Goal: Task Accomplishment & Management: Use online tool/utility

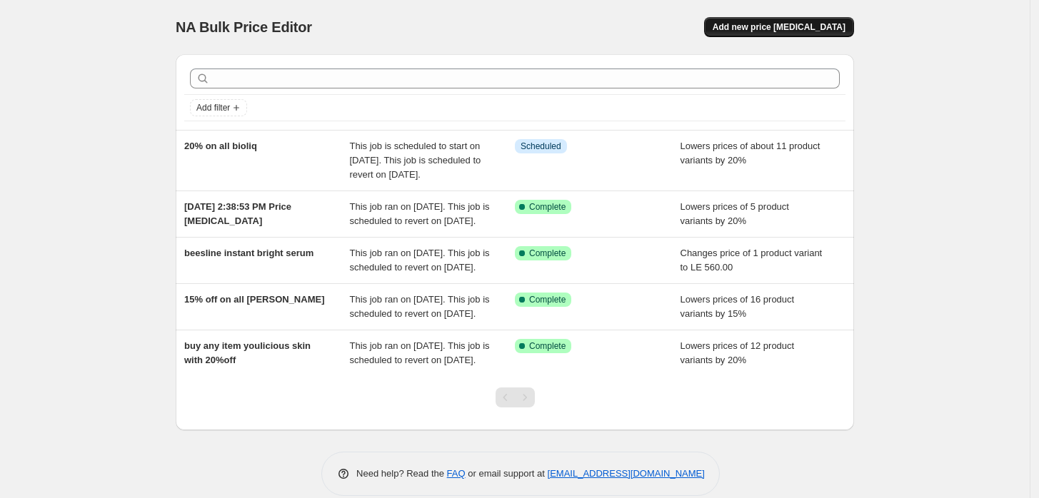
click at [813, 24] on span "Add new price [MEDICAL_DATA]" at bounding box center [779, 26] width 133 height 11
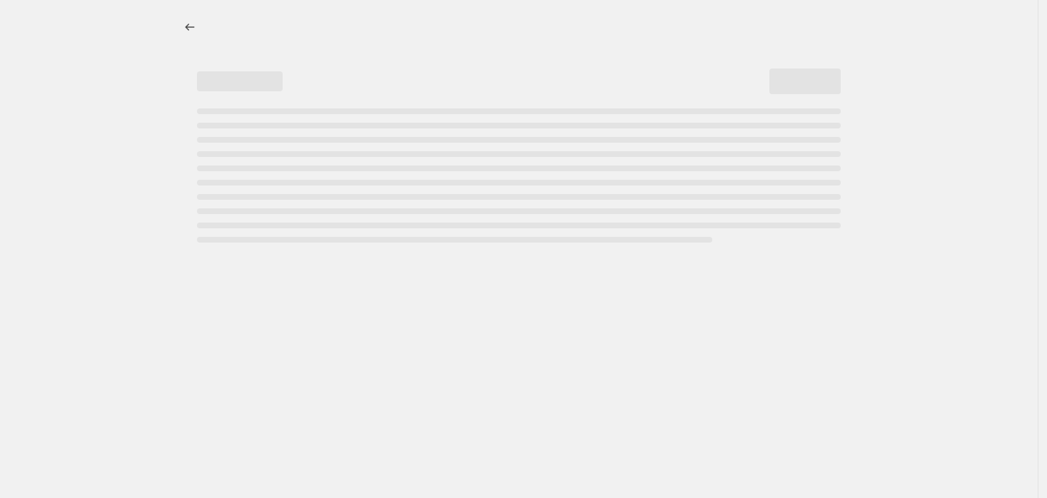
select select "percentage"
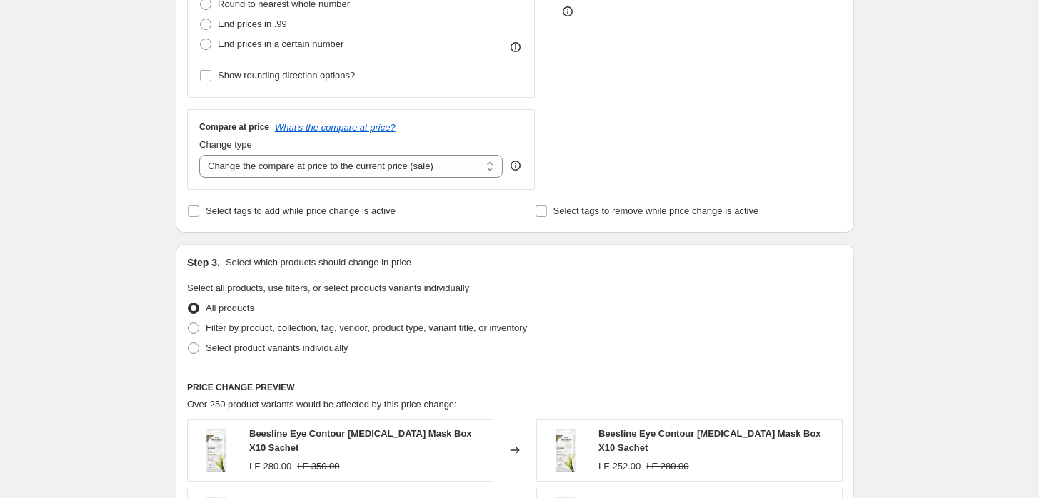
scroll to position [528, 0]
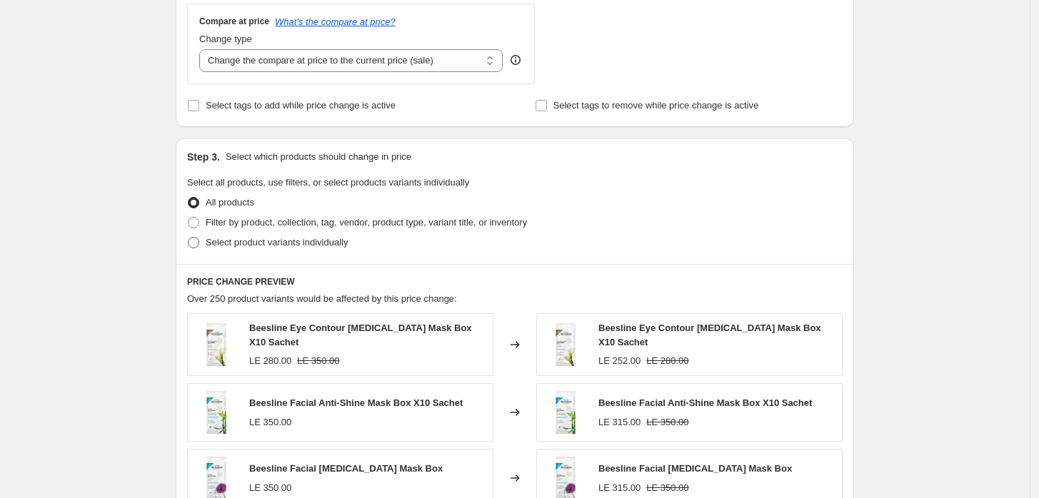
click at [243, 237] on span "Select product variants individually" at bounding box center [277, 242] width 142 height 11
click at [188, 237] on input "Select product variants individually" at bounding box center [188, 237] width 1 height 1
radio input "true"
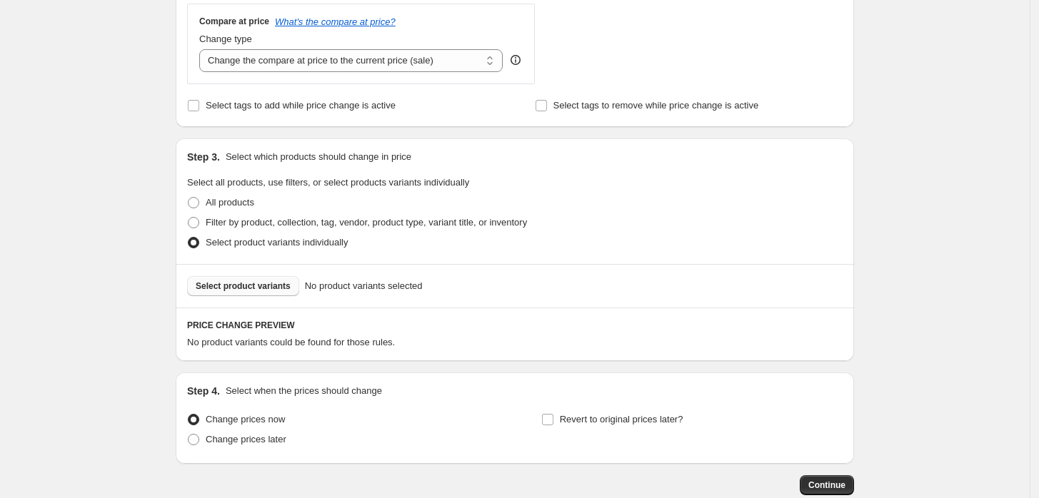
click at [258, 283] on span "Select product variants" at bounding box center [243, 286] width 95 height 11
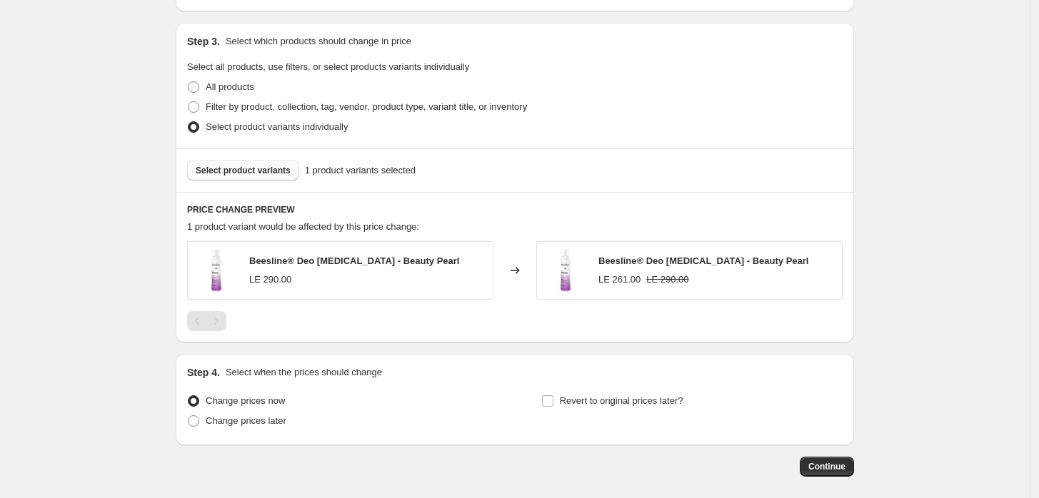
scroll to position [710, 0]
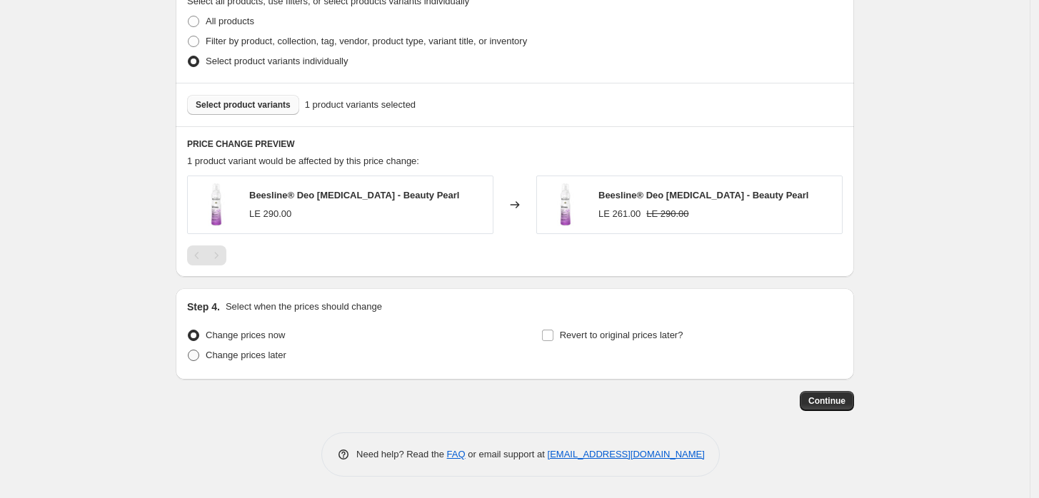
click at [258, 351] on span "Change prices later" at bounding box center [246, 355] width 81 height 11
click at [188, 351] on input "Change prices later" at bounding box center [188, 350] width 1 height 1
radio input "true"
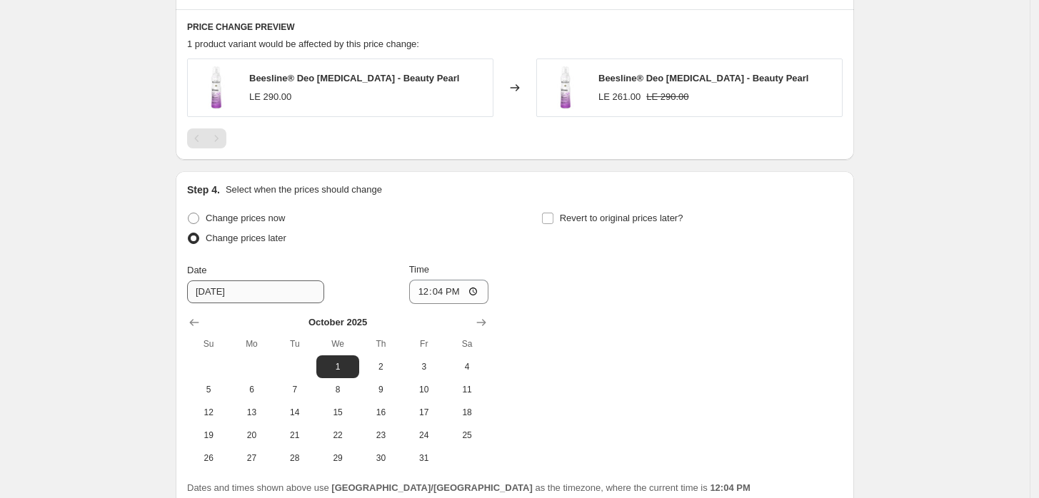
scroll to position [921, 0]
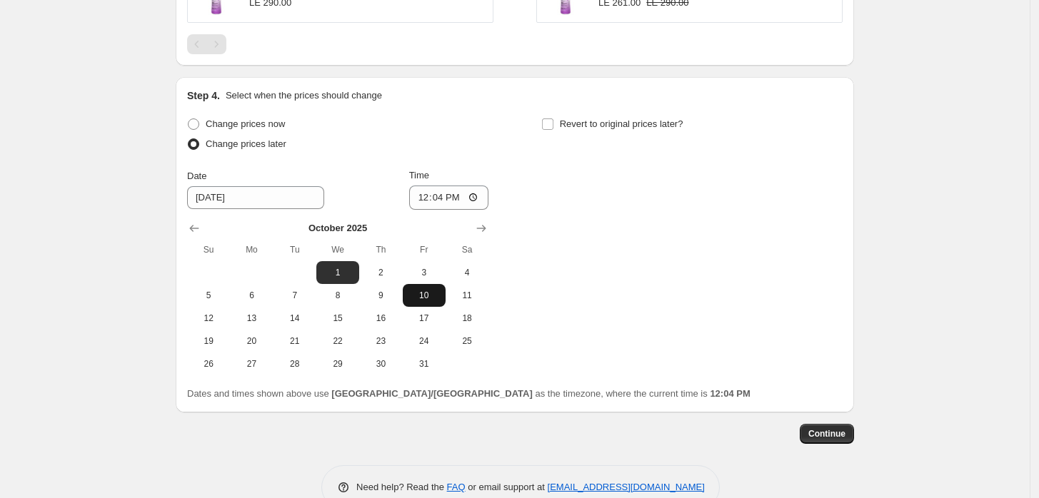
click at [408, 298] on button "10" at bounding box center [424, 295] width 43 height 23
click at [342, 318] on span "15" at bounding box center [337, 318] width 31 height 11
type input "[DATE]"
click at [393, 288] on button "9" at bounding box center [380, 295] width 43 height 23
type input "[DATE]"
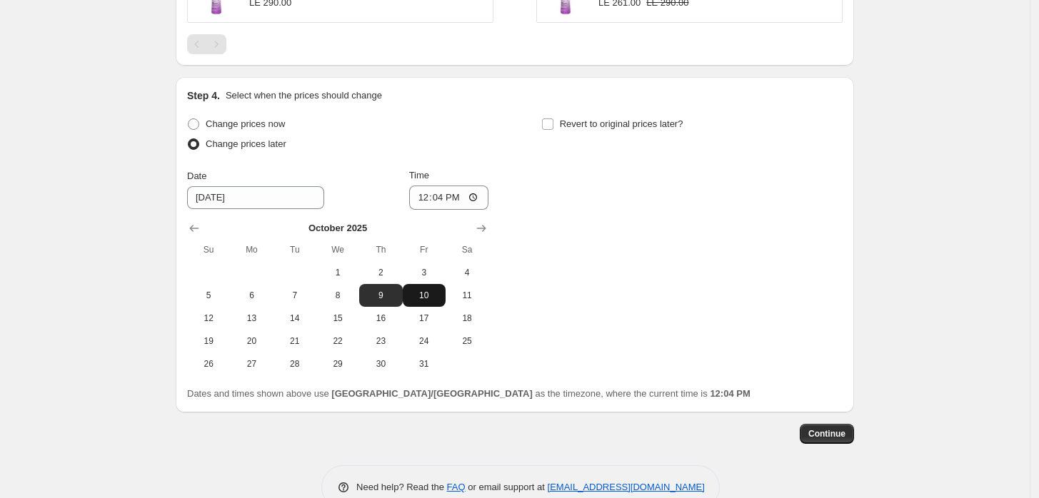
click at [430, 291] on span "10" at bounding box center [423, 295] width 31 height 11
type input "[DATE]"
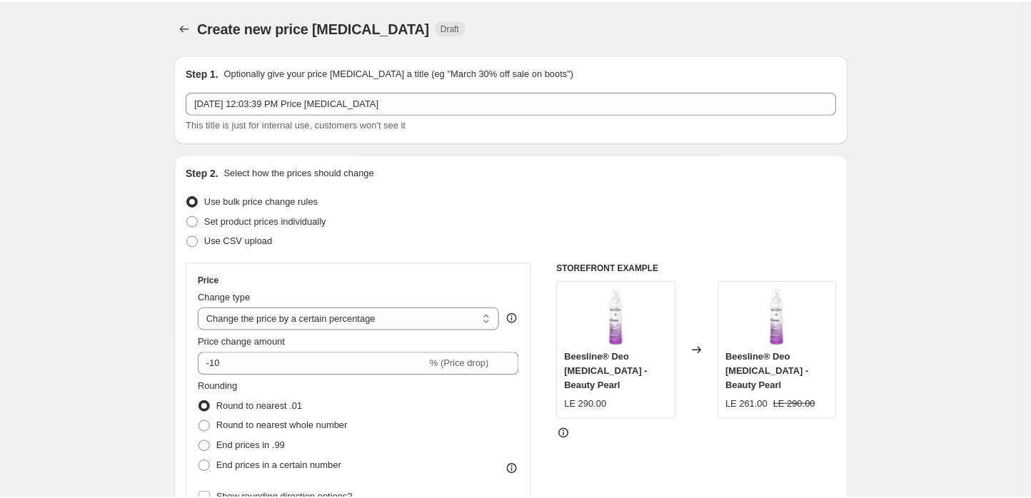
scroll to position [0, 0]
click at [191, 26] on icon "Price change jobs" at bounding box center [185, 27] width 14 height 14
